Goal: Task Accomplishment & Management: Use online tool/utility

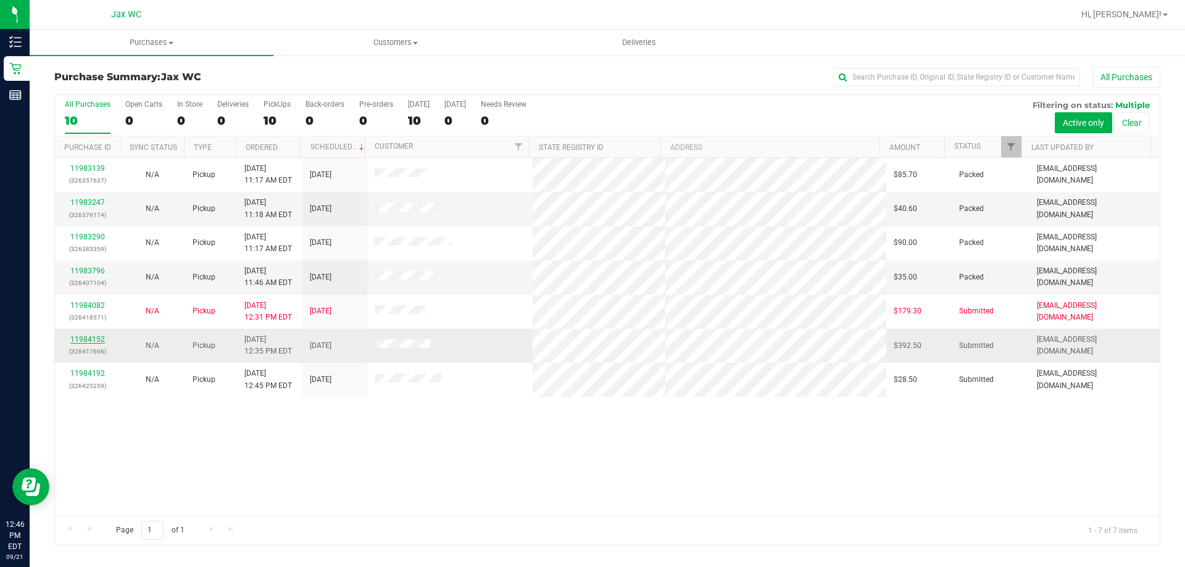
click at [98, 341] on link "11984152" at bounding box center [87, 339] width 35 height 9
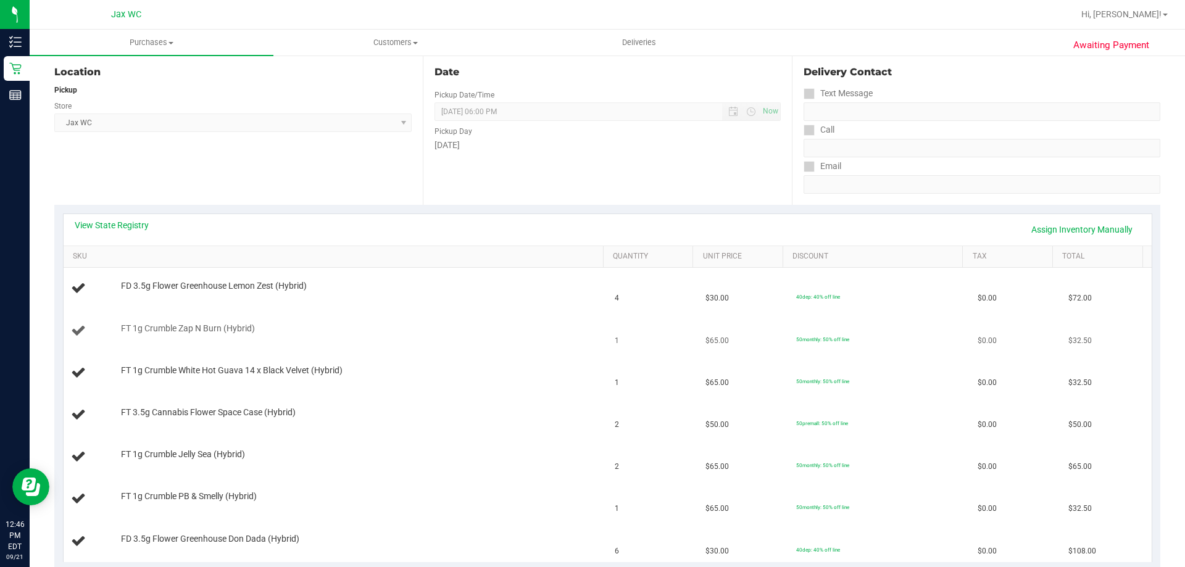
scroll to position [123, 0]
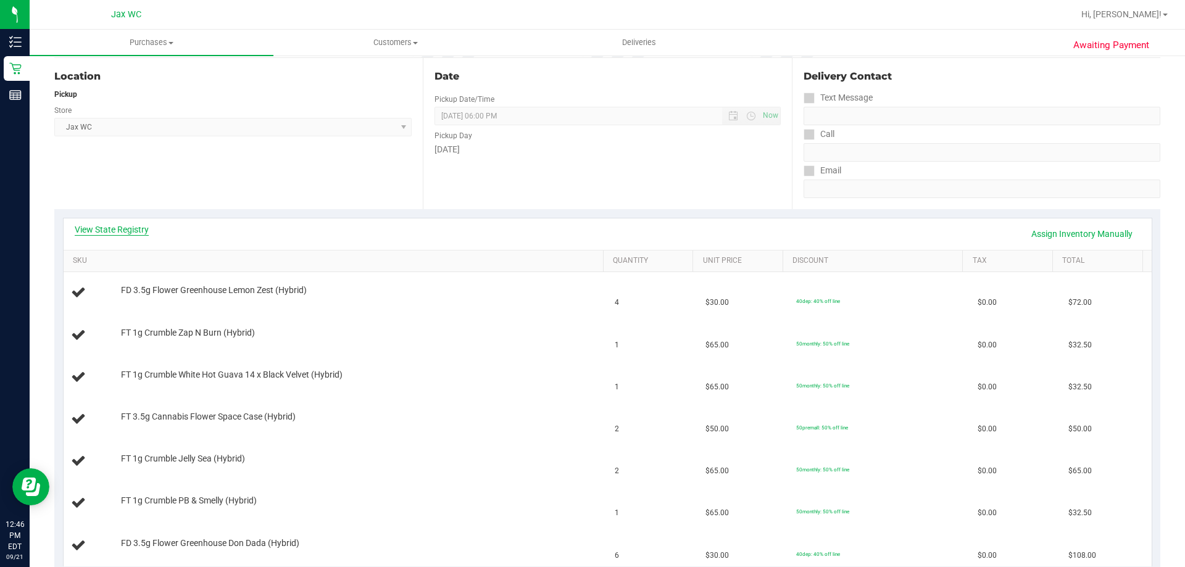
click at [95, 228] on link "View State Registry" at bounding box center [112, 229] width 74 height 12
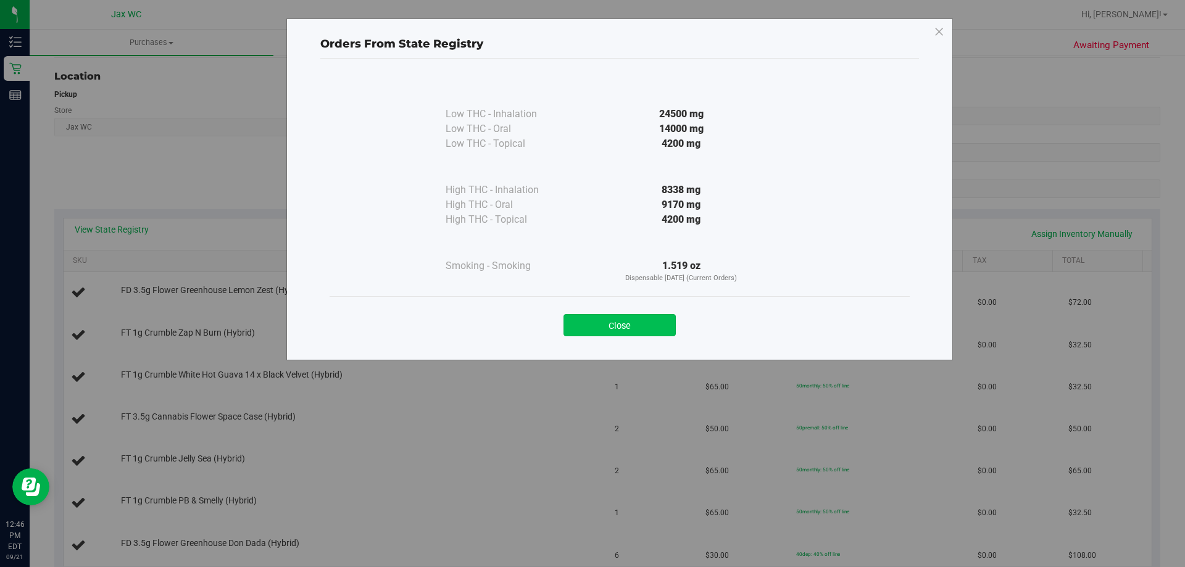
click at [612, 321] on button "Close" at bounding box center [620, 325] width 112 height 22
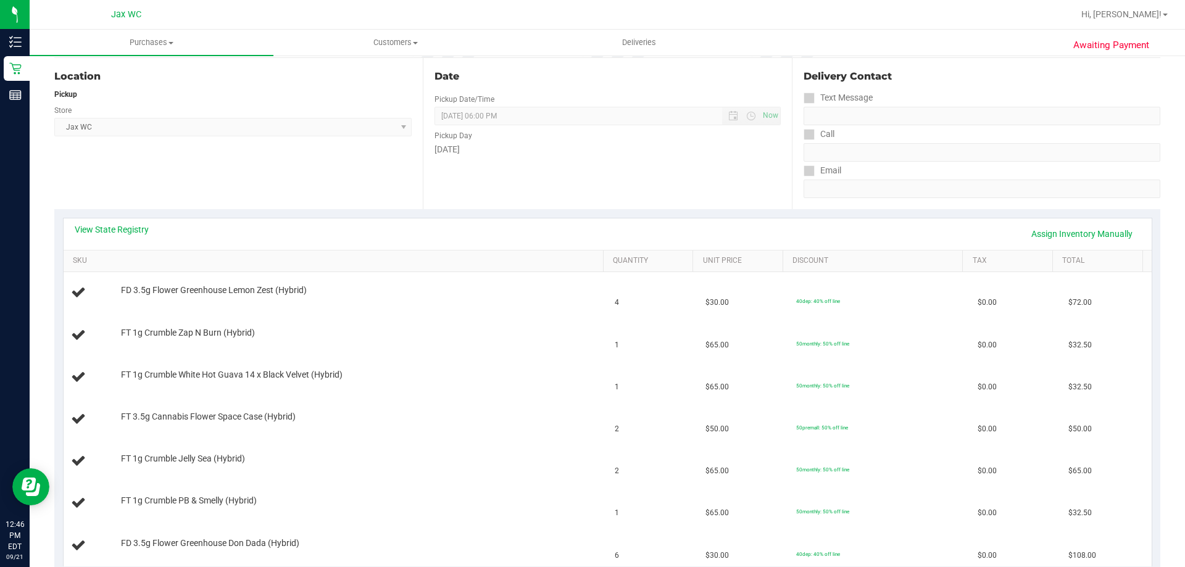
scroll to position [494, 0]
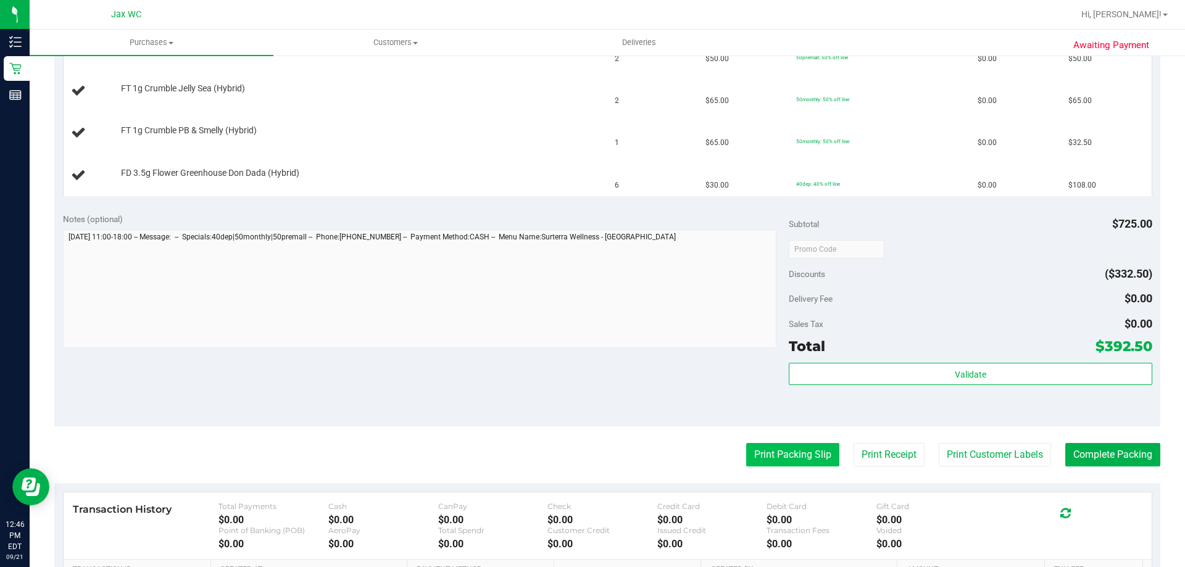
click at [788, 459] on button "Print Packing Slip" at bounding box center [792, 454] width 93 height 23
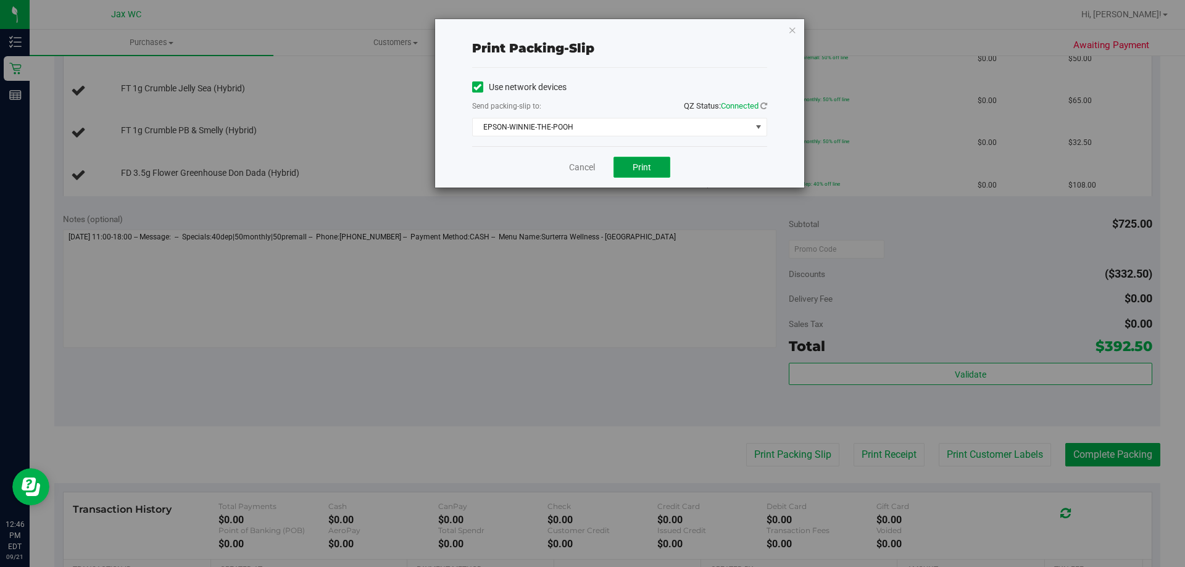
click at [633, 164] on span "Print" at bounding box center [642, 167] width 19 height 10
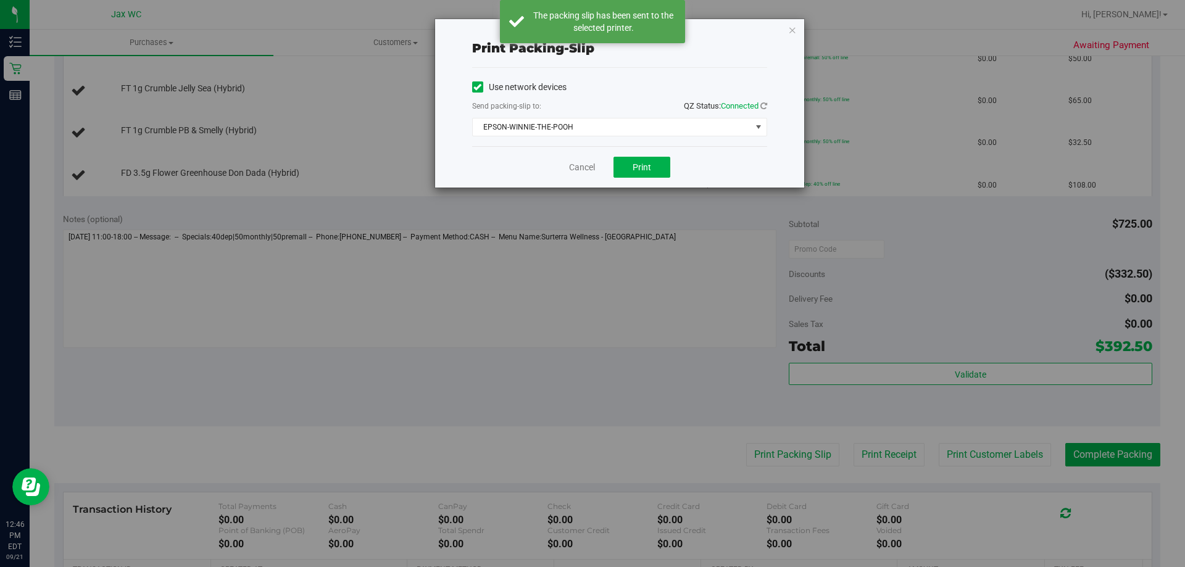
click at [580, 159] on div "Cancel Print" at bounding box center [619, 166] width 295 height 41
click at [583, 165] on link "Cancel" at bounding box center [582, 167] width 26 height 13
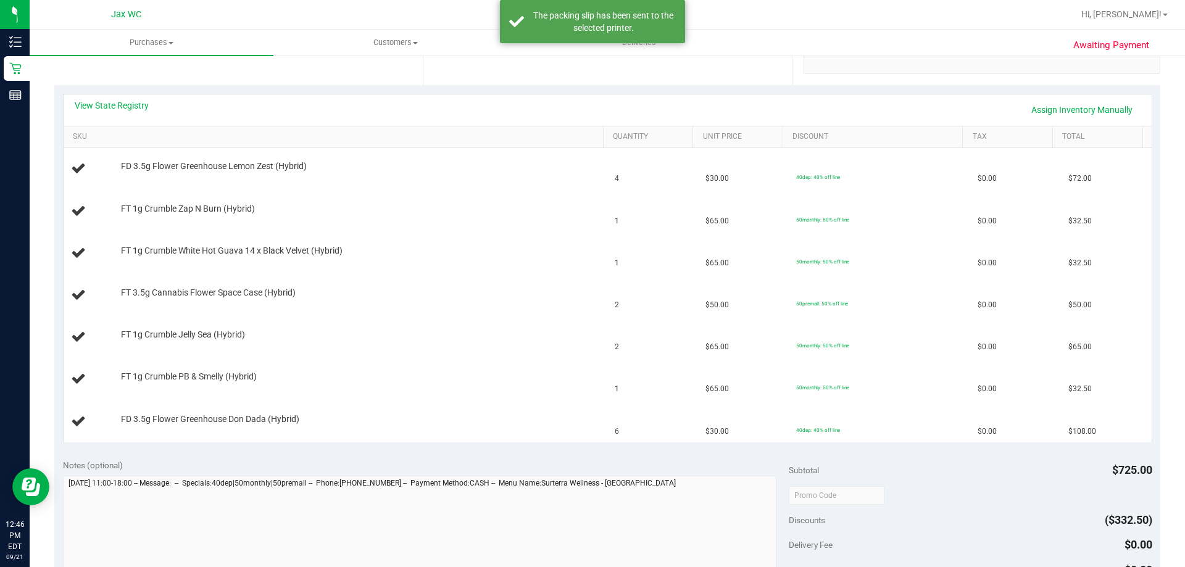
scroll to position [247, 0]
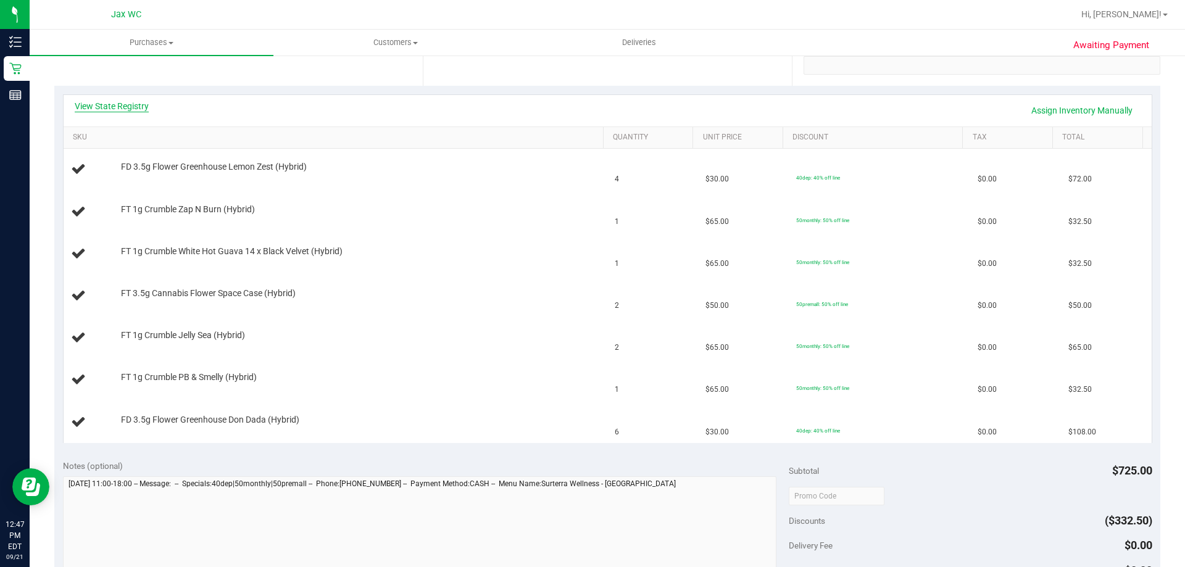
click at [131, 109] on link "View State Registry" at bounding box center [112, 106] width 74 height 12
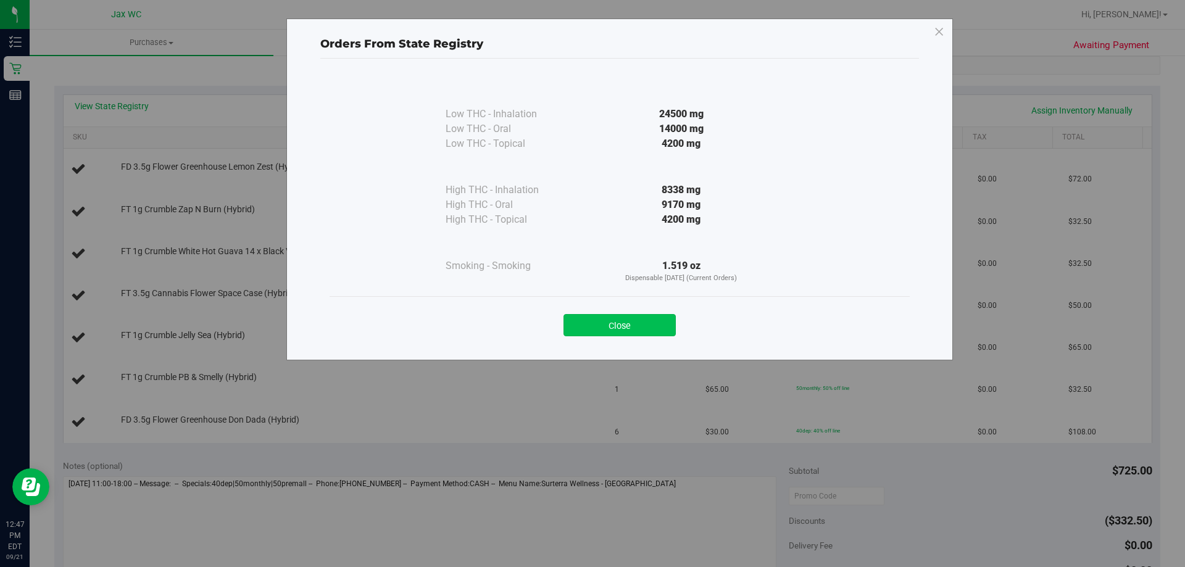
click at [611, 331] on button "Close" at bounding box center [620, 325] width 112 height 22
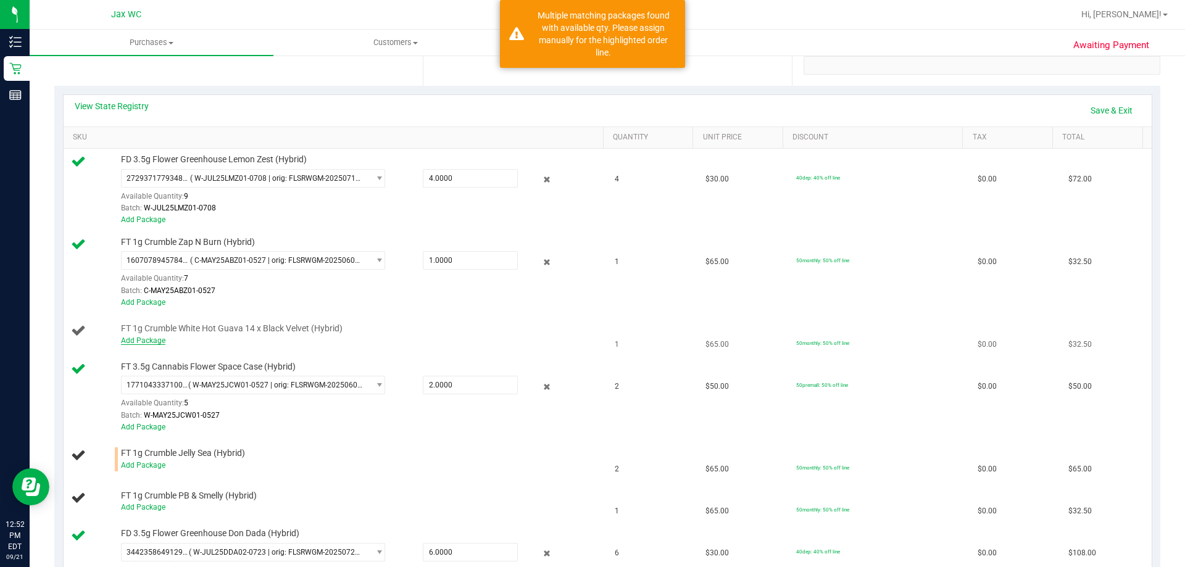
click at [147, 343] on link "Add Package" at bounding box center [143, 340] width 44 height 9
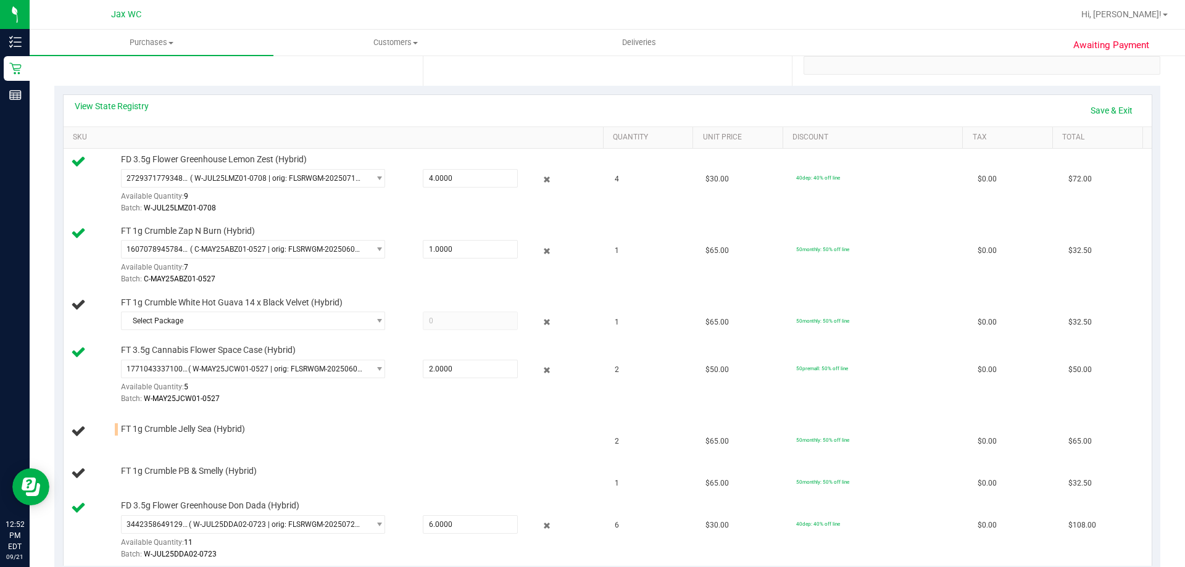
click at [194, 340] on td "FT 3.5g Cannabis Flower Space Case (Hybrid) 1771043337100794 ( W-MAY25JCW01-052…" at bounding box center [336, 376] width 545 height 72
click at [190, 321] on span "Select Package" at bounding box center [246, 320] width 248 height 17
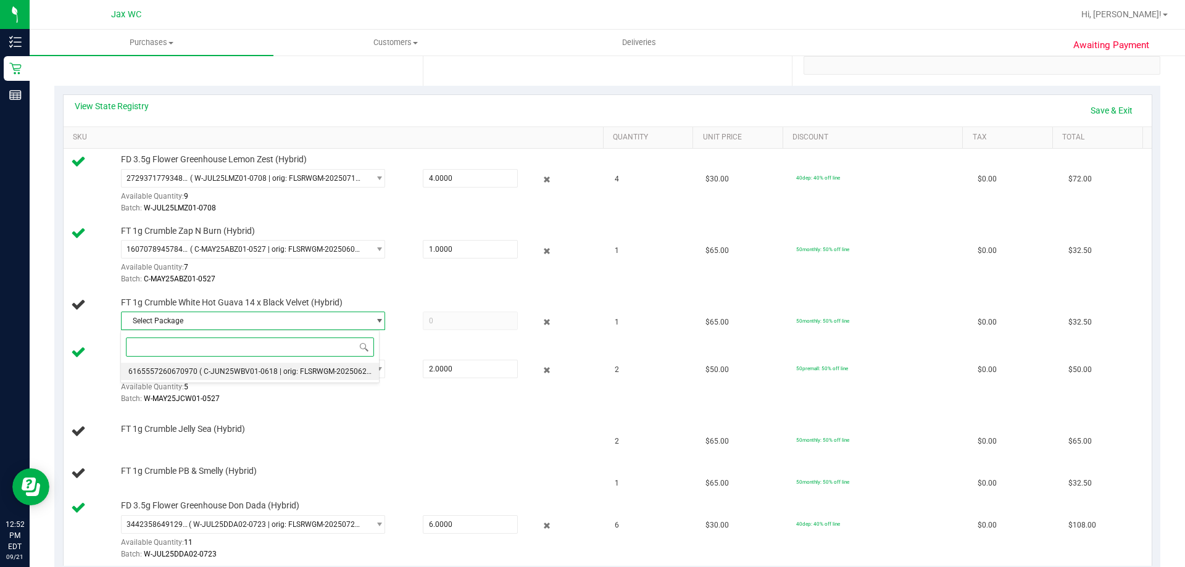
click at [193, 370] on span "6165557260670970" at bounding box center [162, 371] width 69 height 9
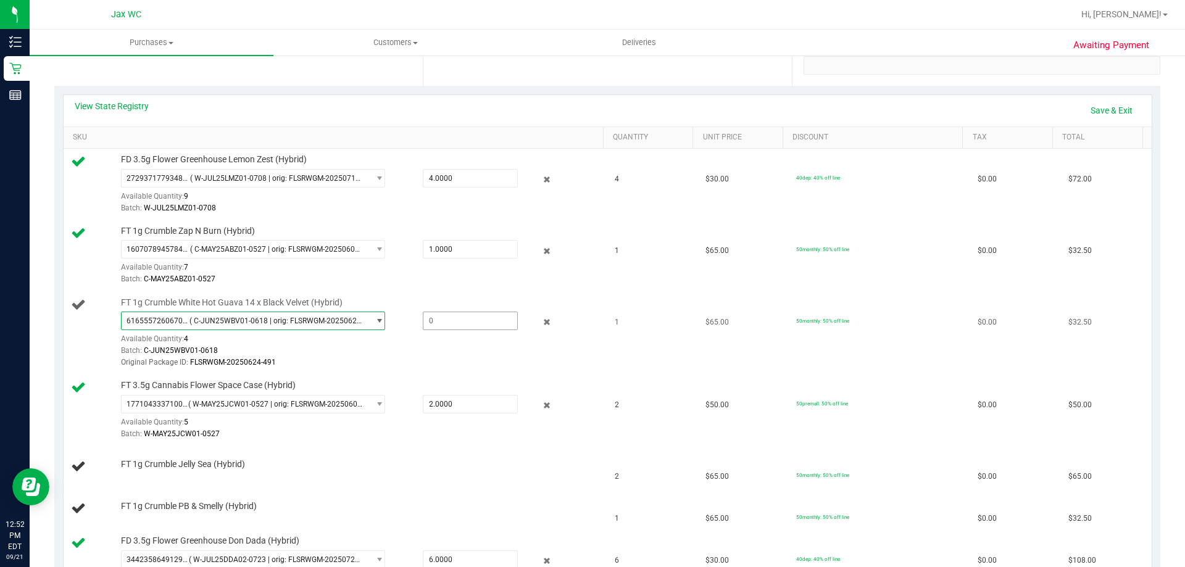
click at [457, 317] on span at bounding box center [470, 321] width 95 height 19
type input "1"
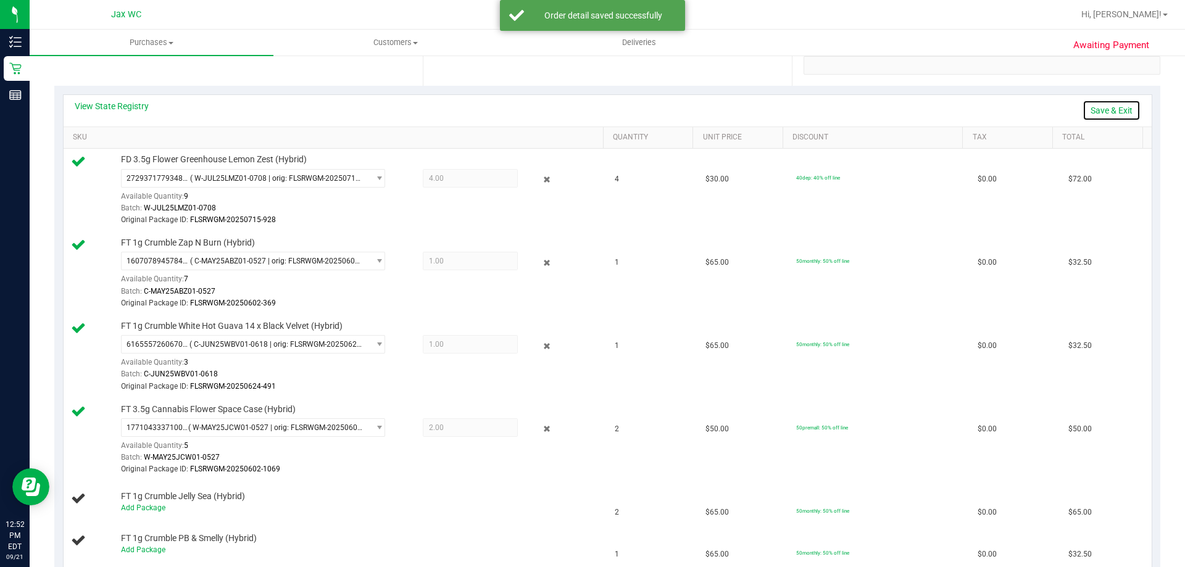
click at [1088, 111] on link "Save & Exit" at bounding box center [1112, 110] width 58 height 21
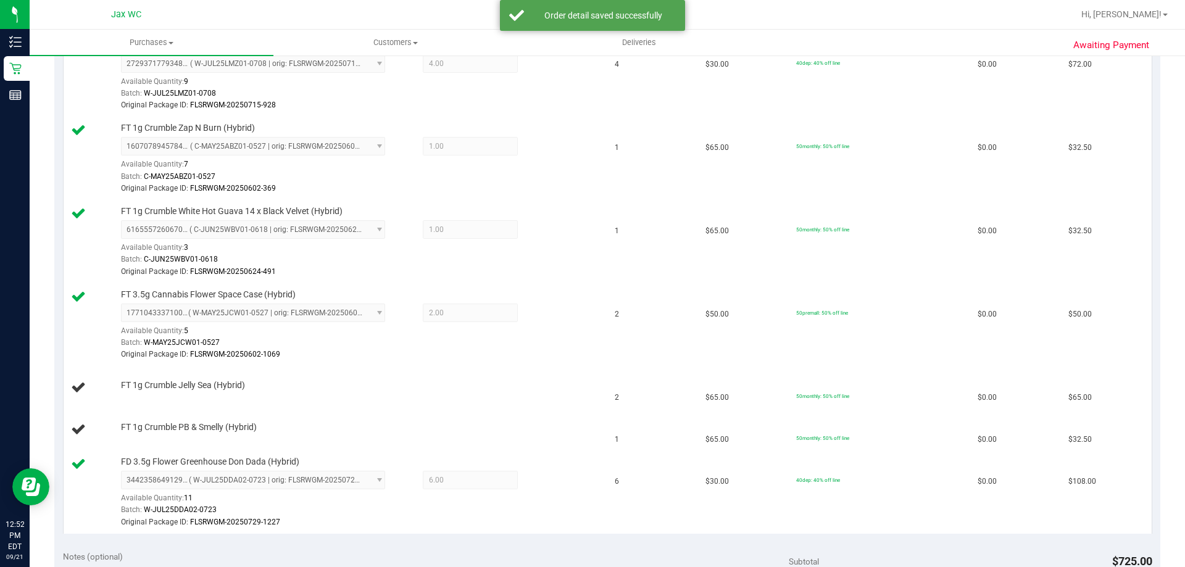
scroll to position [370, 0]
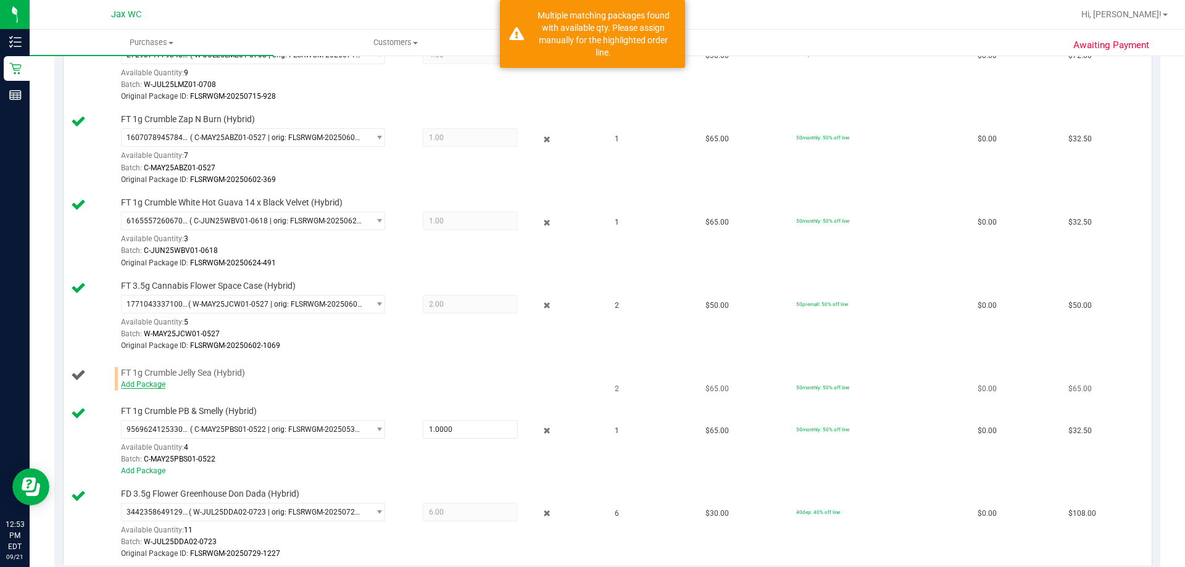
click at [154, 385] on link "Add Package" at bounding box center [143, 384] width 44 height 9
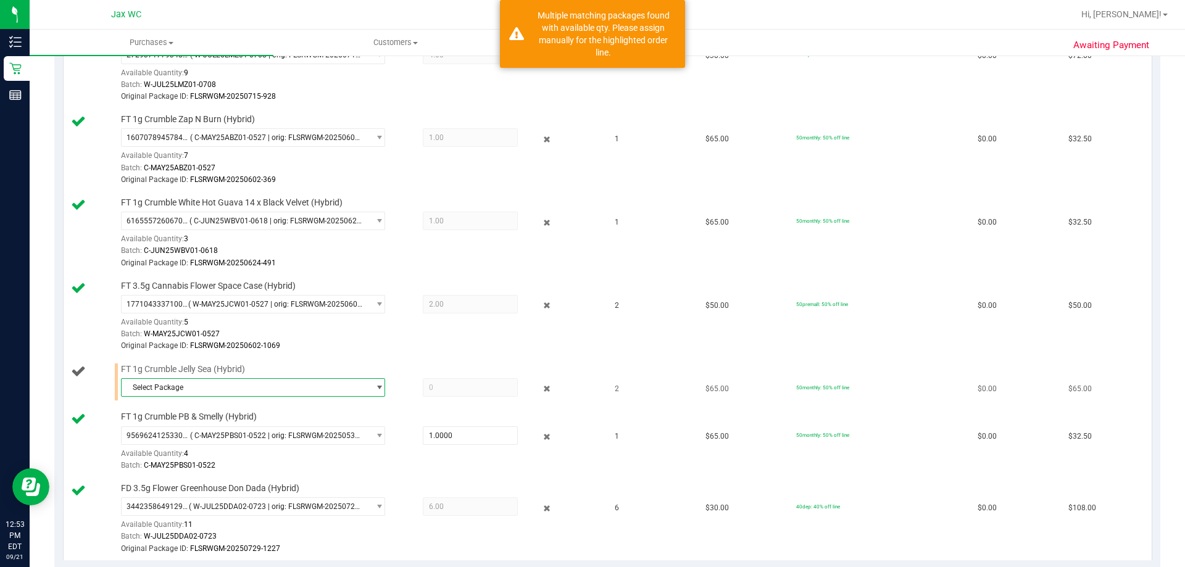
click at [223, 390] on span "Select Package" at bounding box center [246, 387] width 248 height 17
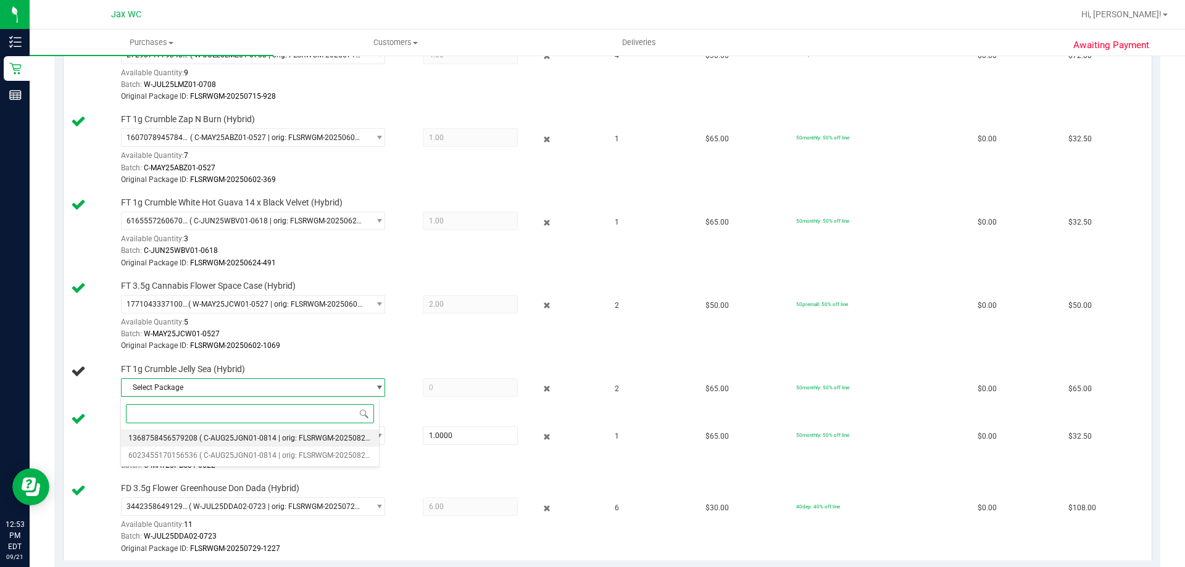
click at [227, 435] on span "( C-AUG25JGN01-0814 | orig: FLSRWGM-20250820-1008 )" at bounding box center [296, 438] width 194 height 9
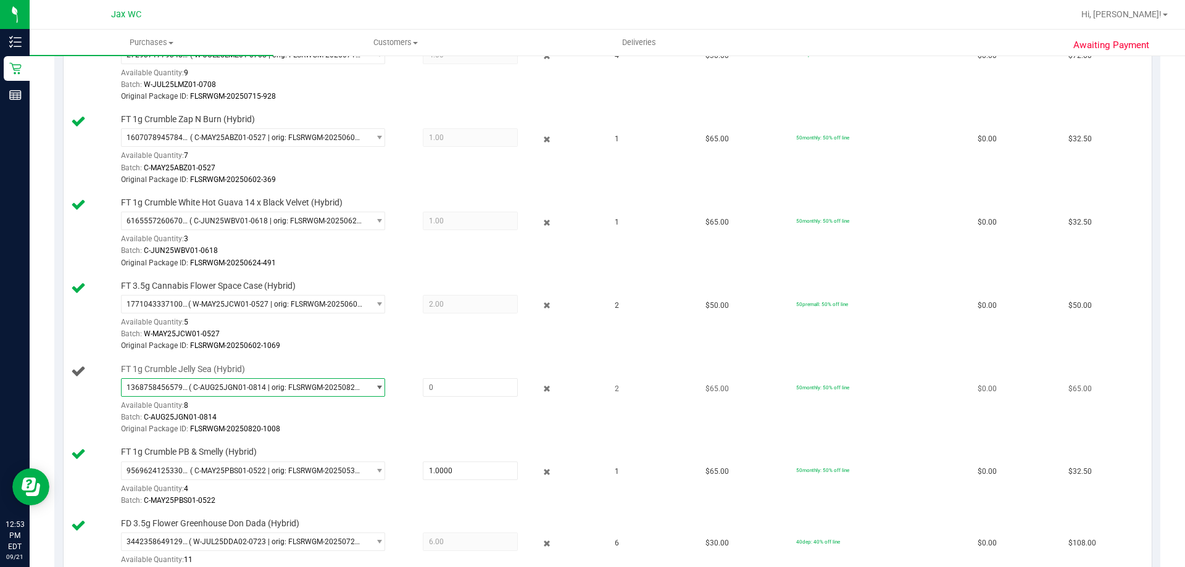
click at [361, 386] on span "1368758456579208 ( C-AUG25JGN01-0814 | orig: FLSRWGM-20250820-1008 )" at bounding box center [246, 387] width 248 height 17
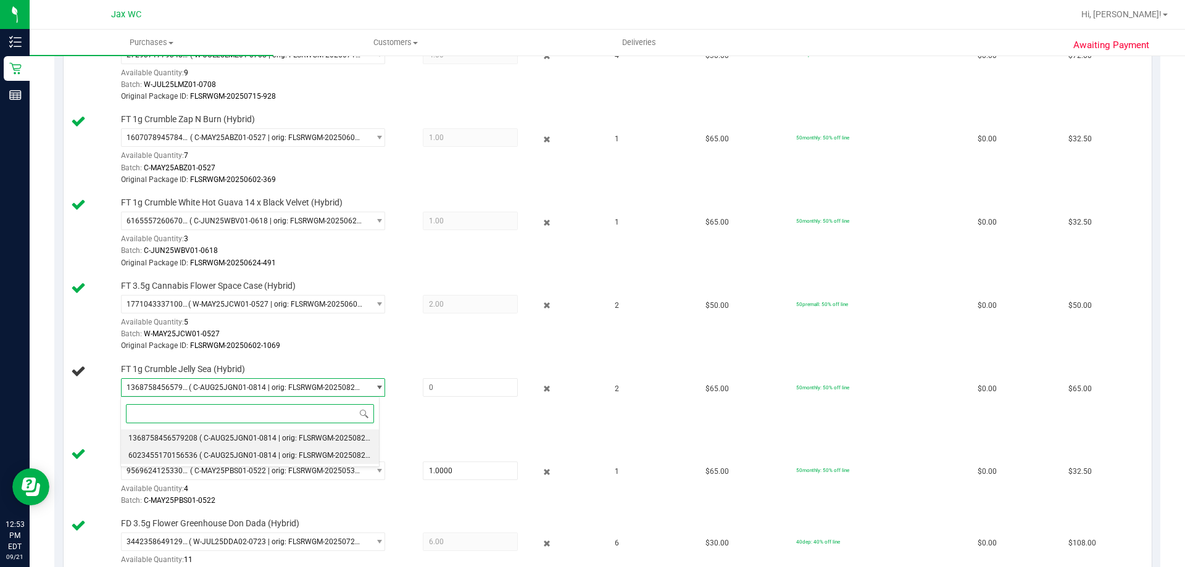
click at [202, 452] on span "( C-AUG25JGN01-0814 | orig: FLSRWGM-20250820-938 )" at bounding box center [294, 455] width 190 height 9
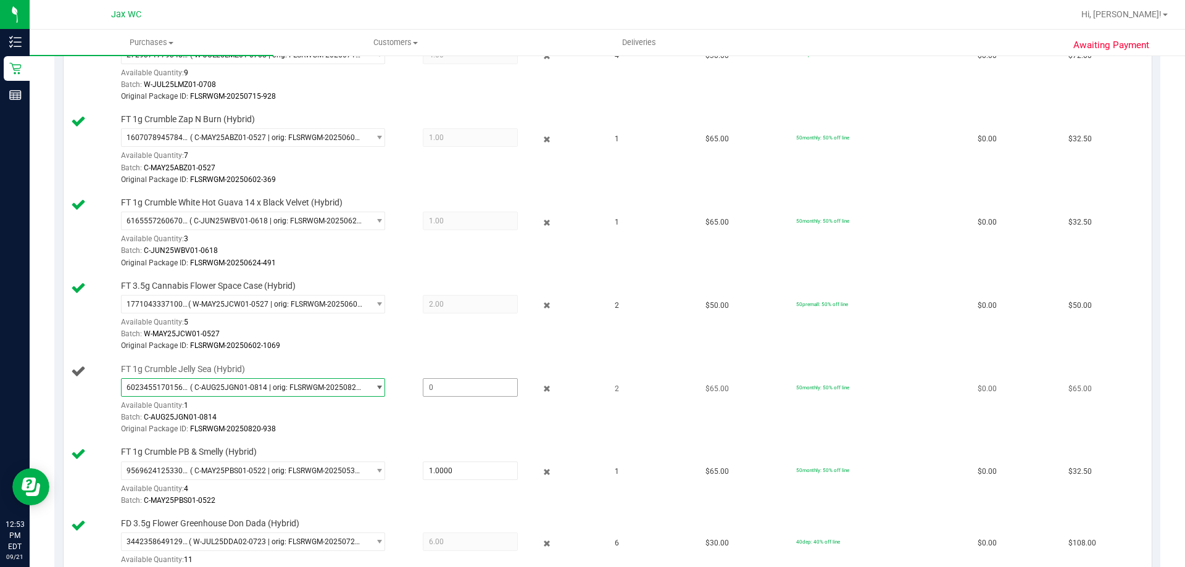
click at [430, 380] on span at bounding box center [470, 387] width 95 height 19
type input "1"
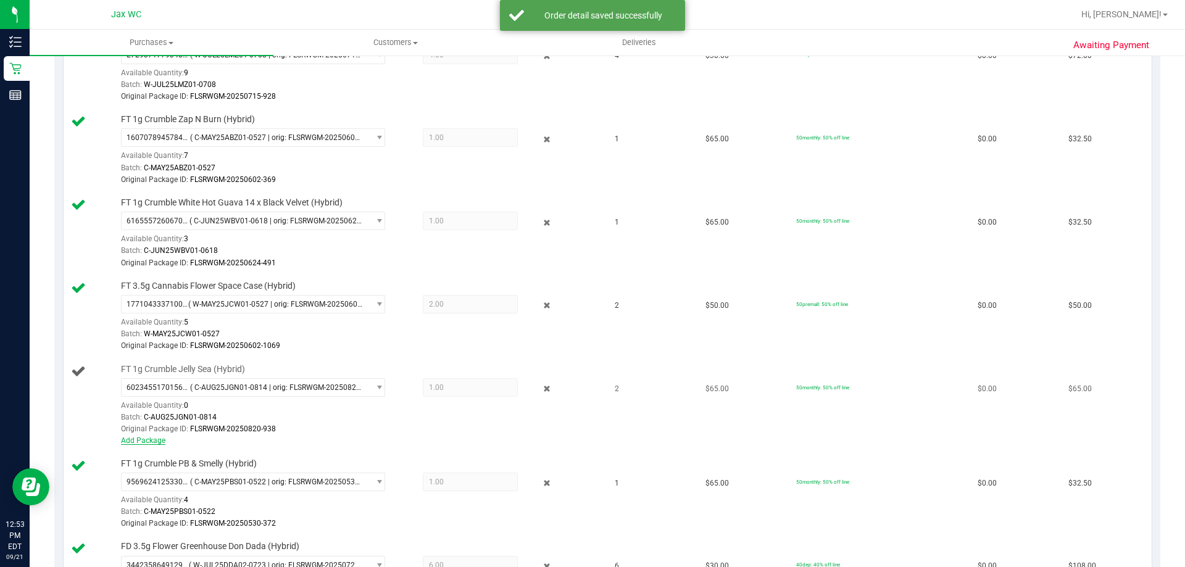
click at [155, 443] on link "Add Package" at bounding box center [143, 440] width 44 height 9
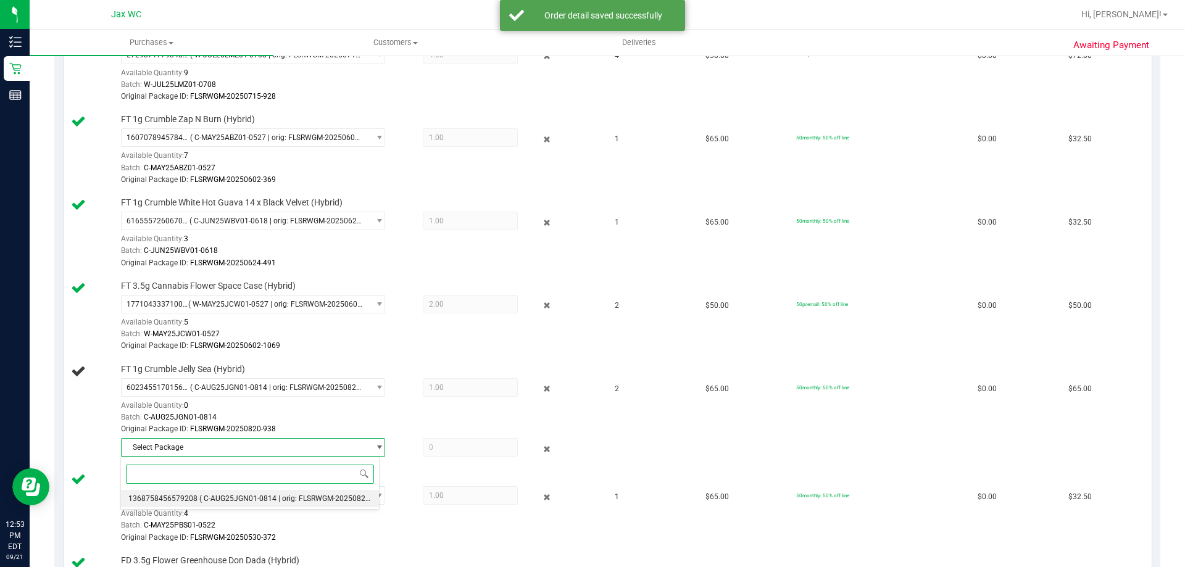
click at [223, 499] on span "( C-AUG25JGN01-0814 | orig: FLSRWGM-20250820-1008 )" at bounding box center [296, 499] width 194 height 9
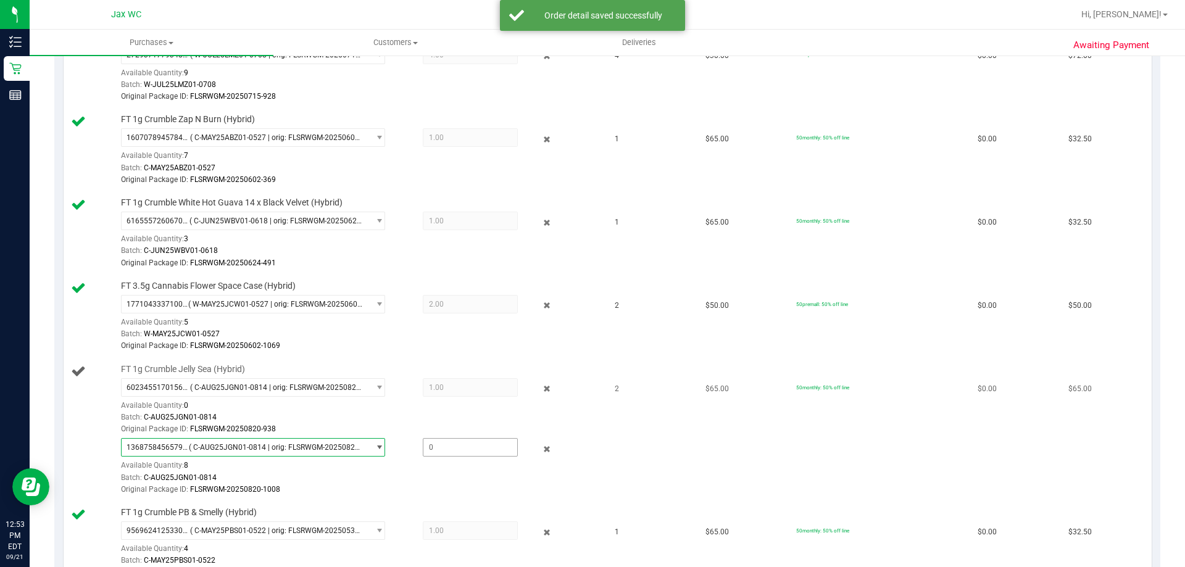
click at [438, 453] on span at bounding box center [470, 447] width 95 height 19
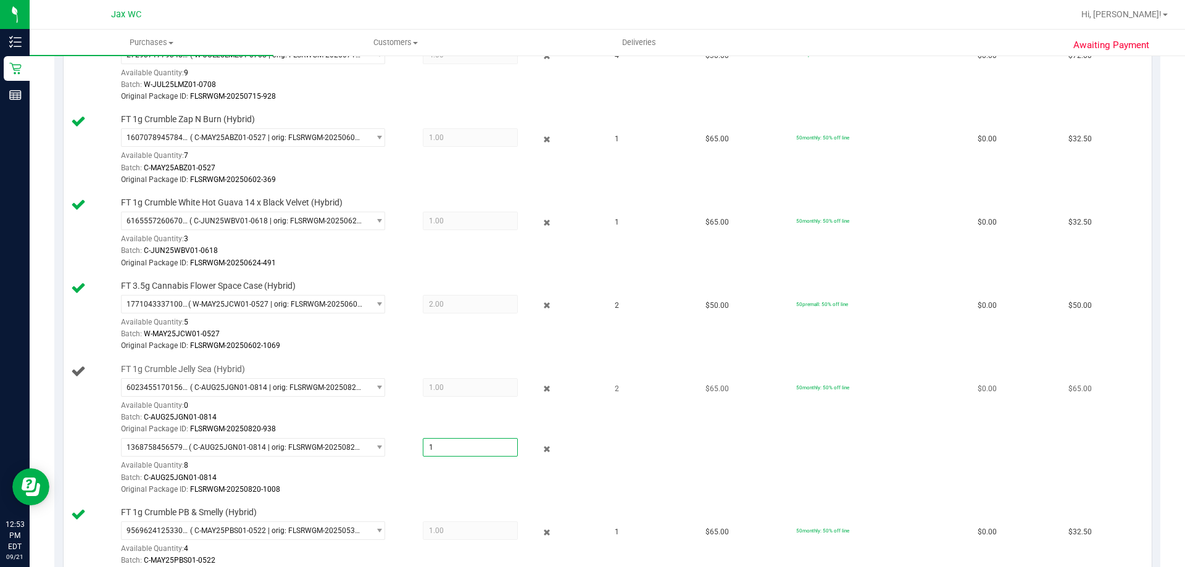
type input "1"
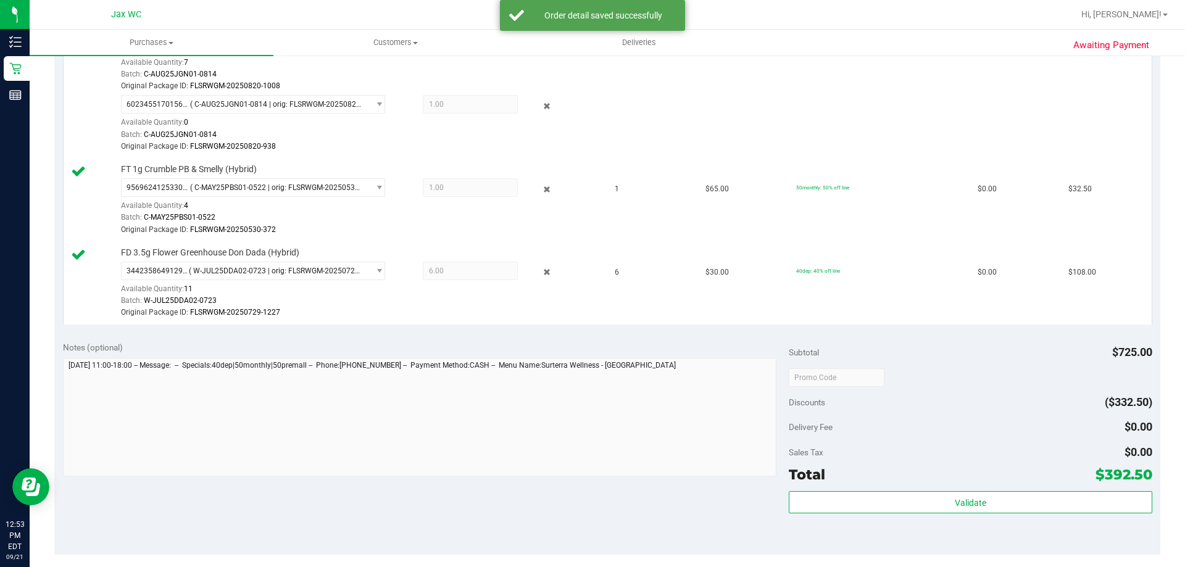
scroll to position [741, 0]
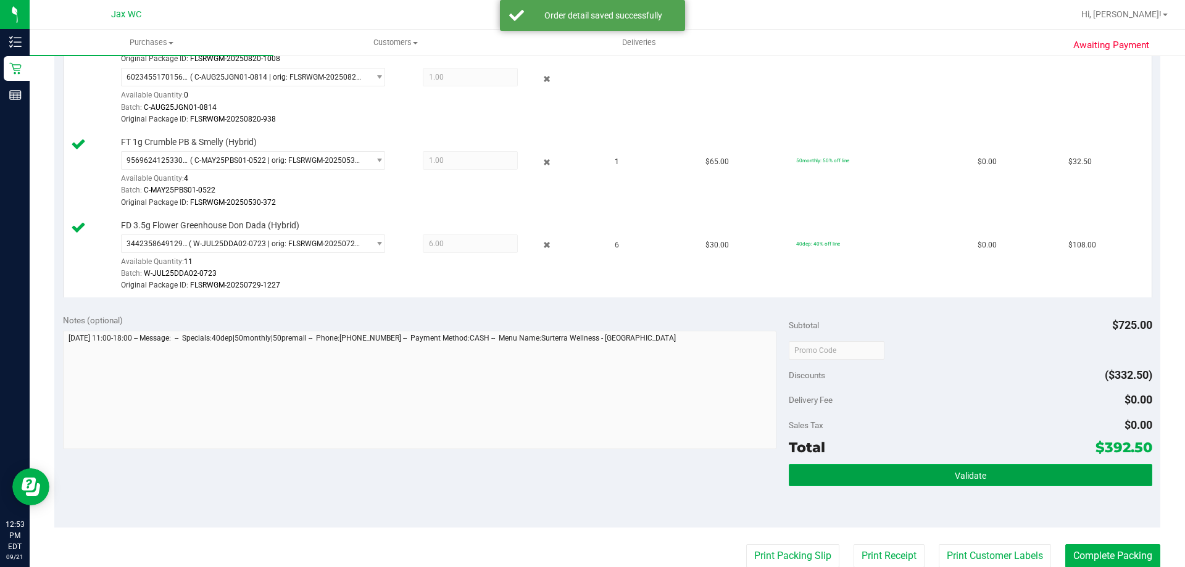
click at [955, 474] on span "Validate" at bounding box center [970, 476] width 31 height 10
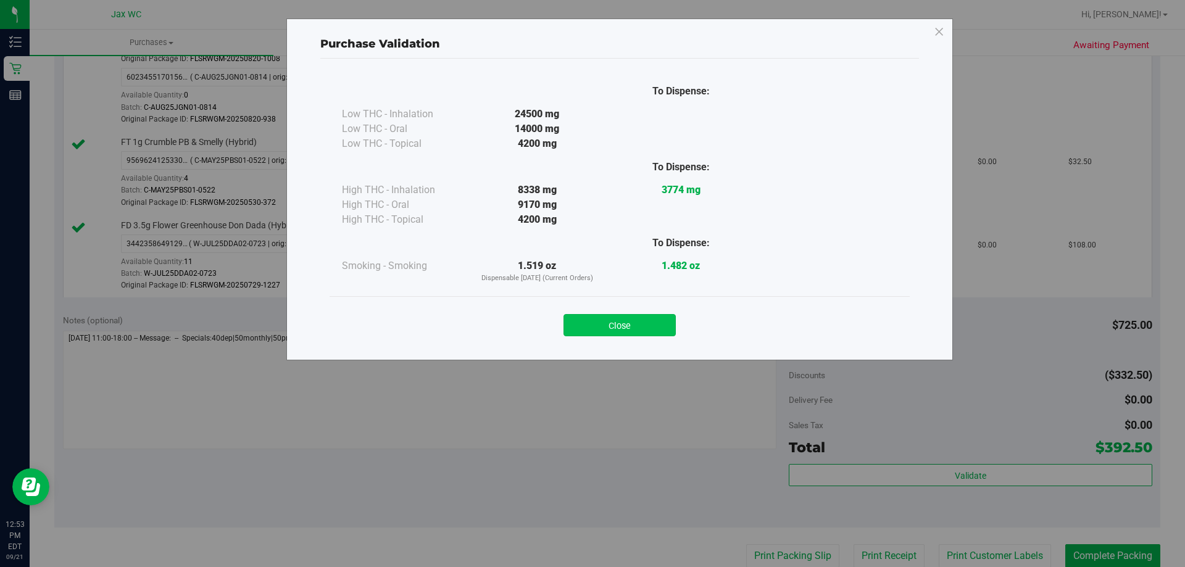
click at [632, 321] on button "Close" at bounding box center [620, 325] width 112 height 22
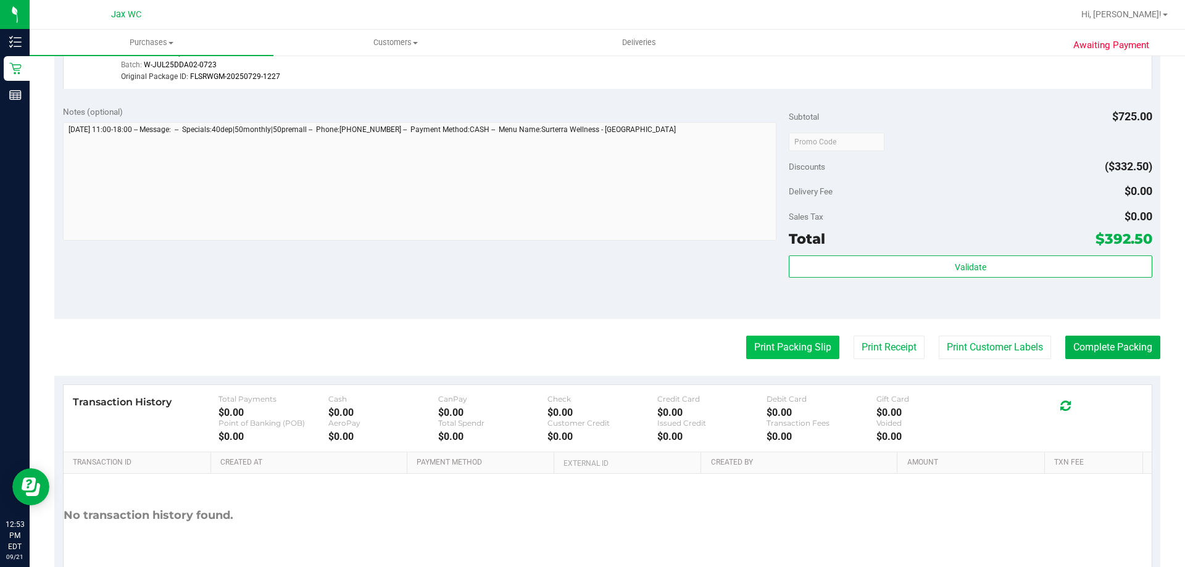
scroll to position [988, 0]
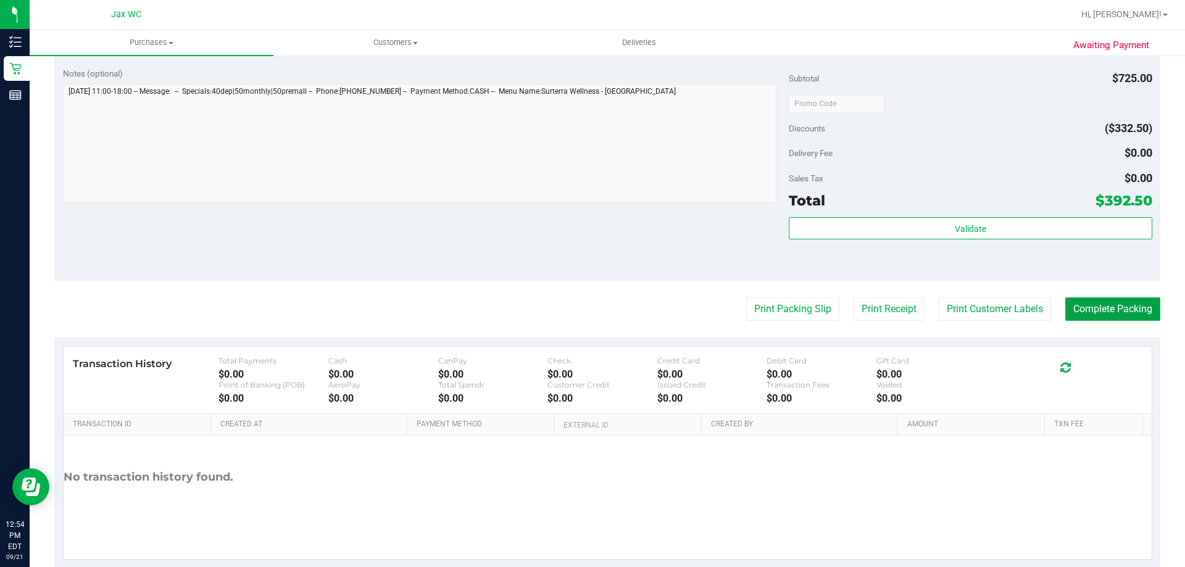
click at [1121, 308] on button "Complete Packing" at bounding box center [1113, 309] width 95 height 23
